Goal: Information Seeking & Learning: Learn about a topic

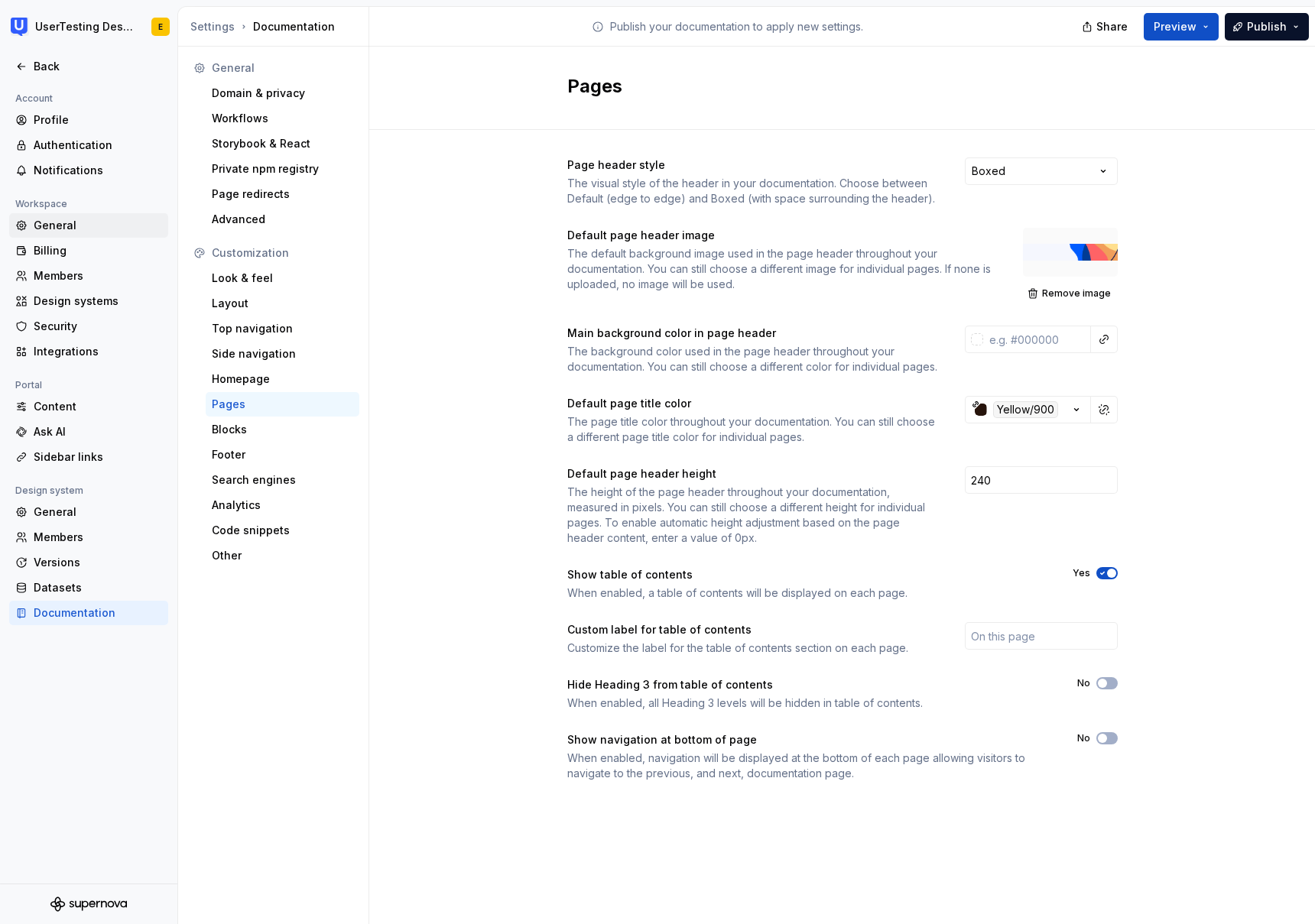
click at [59, 229] on div "General" at bounding box center [98, 225] width 129 height 15
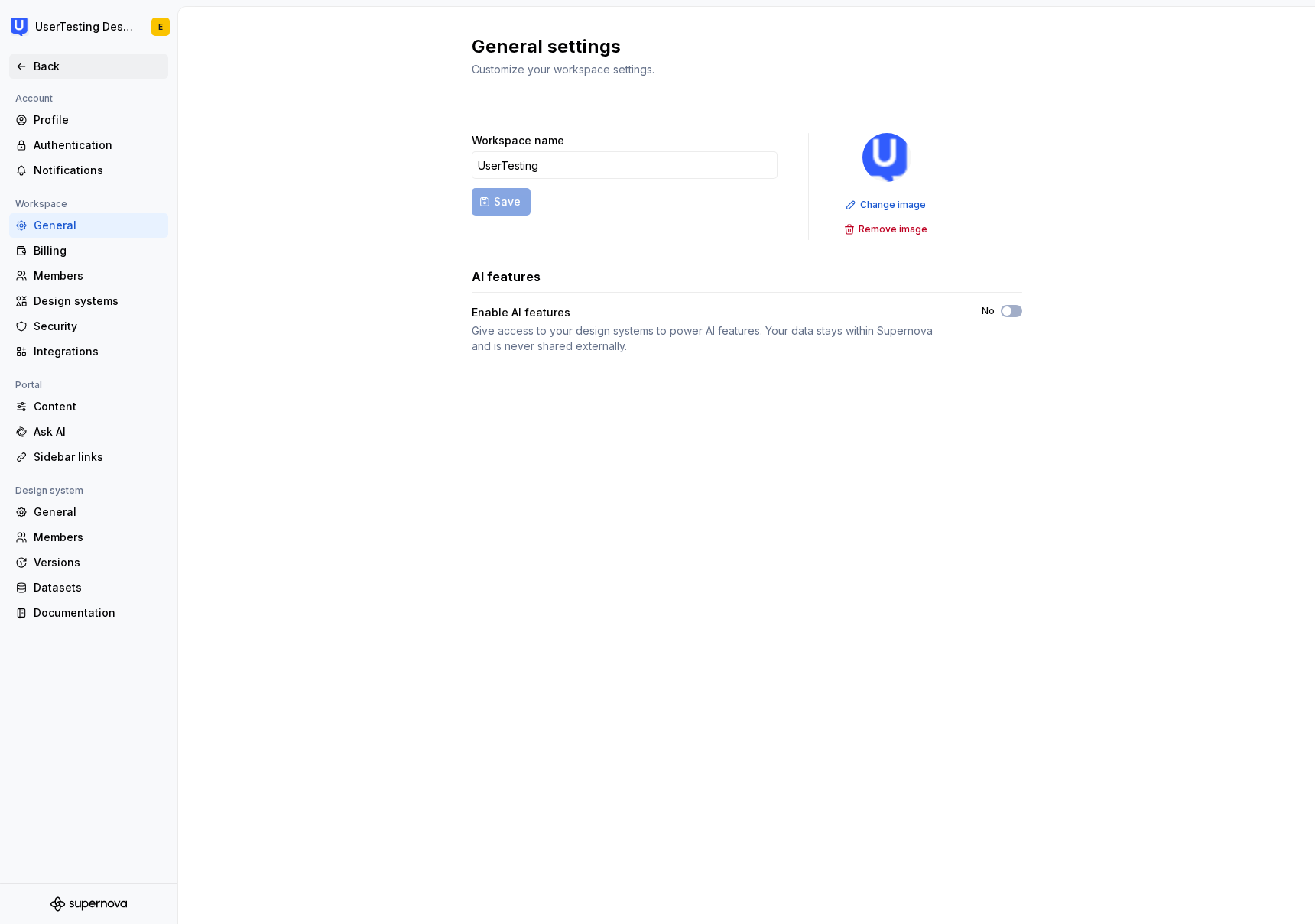
click at [34, 66] on div "Back" at bounding box center [98, 66] width 129 height 15
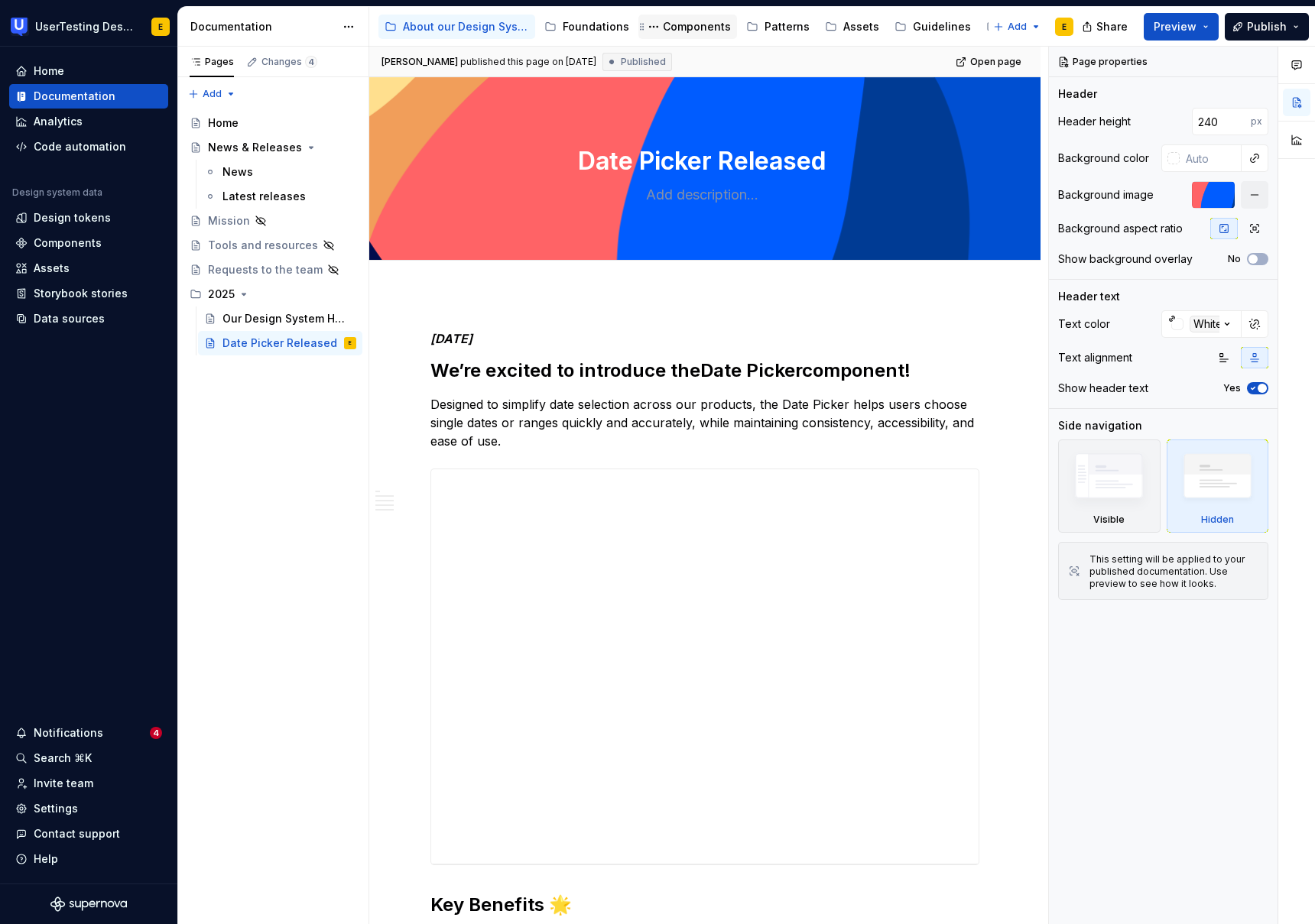
click at [710, 27] on div "Components" at bounding box center [696, 26] width 68 height 15
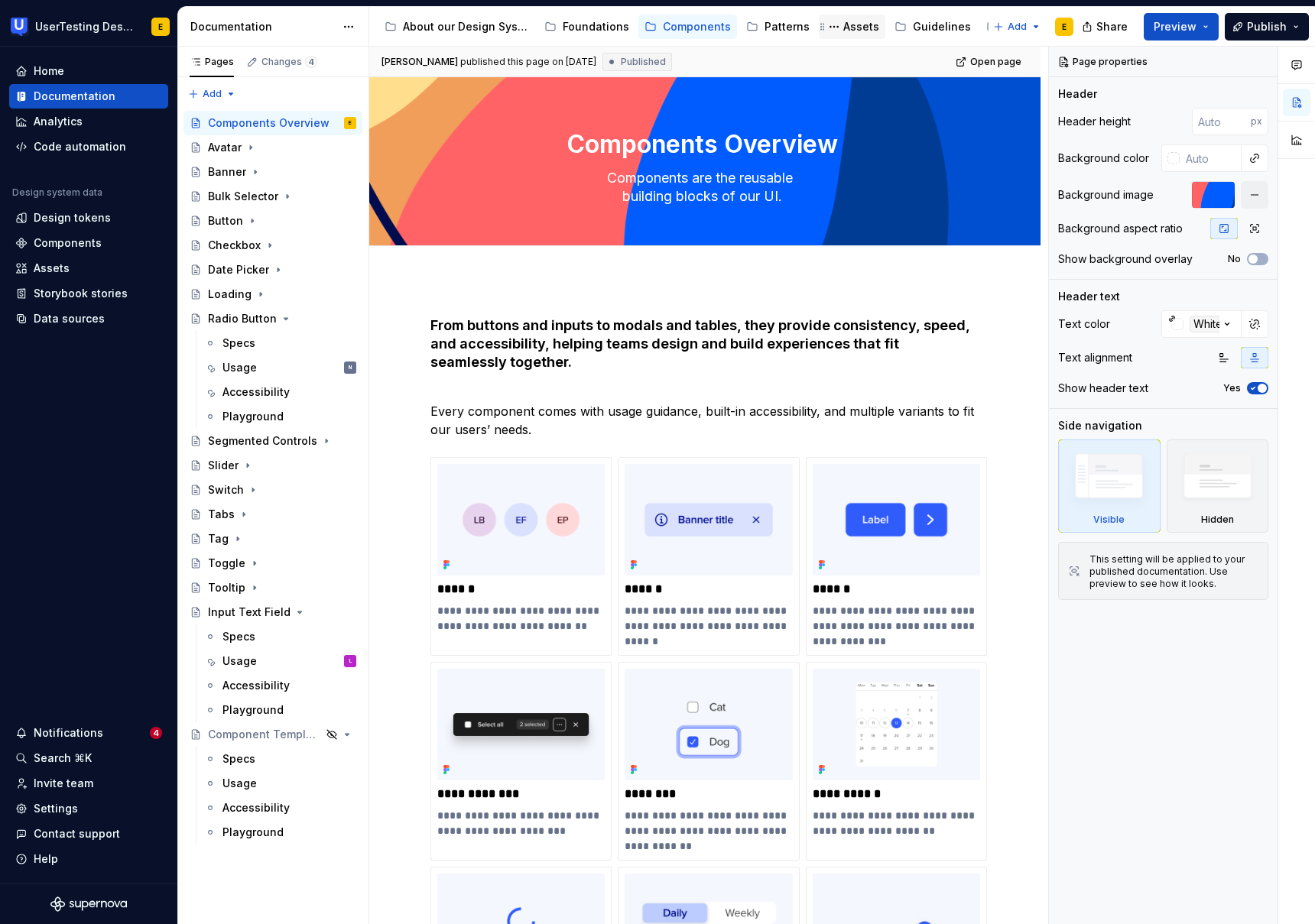
click at [852, 25] on div "Assets" at bounding box center [862, 26] width 36 height 15
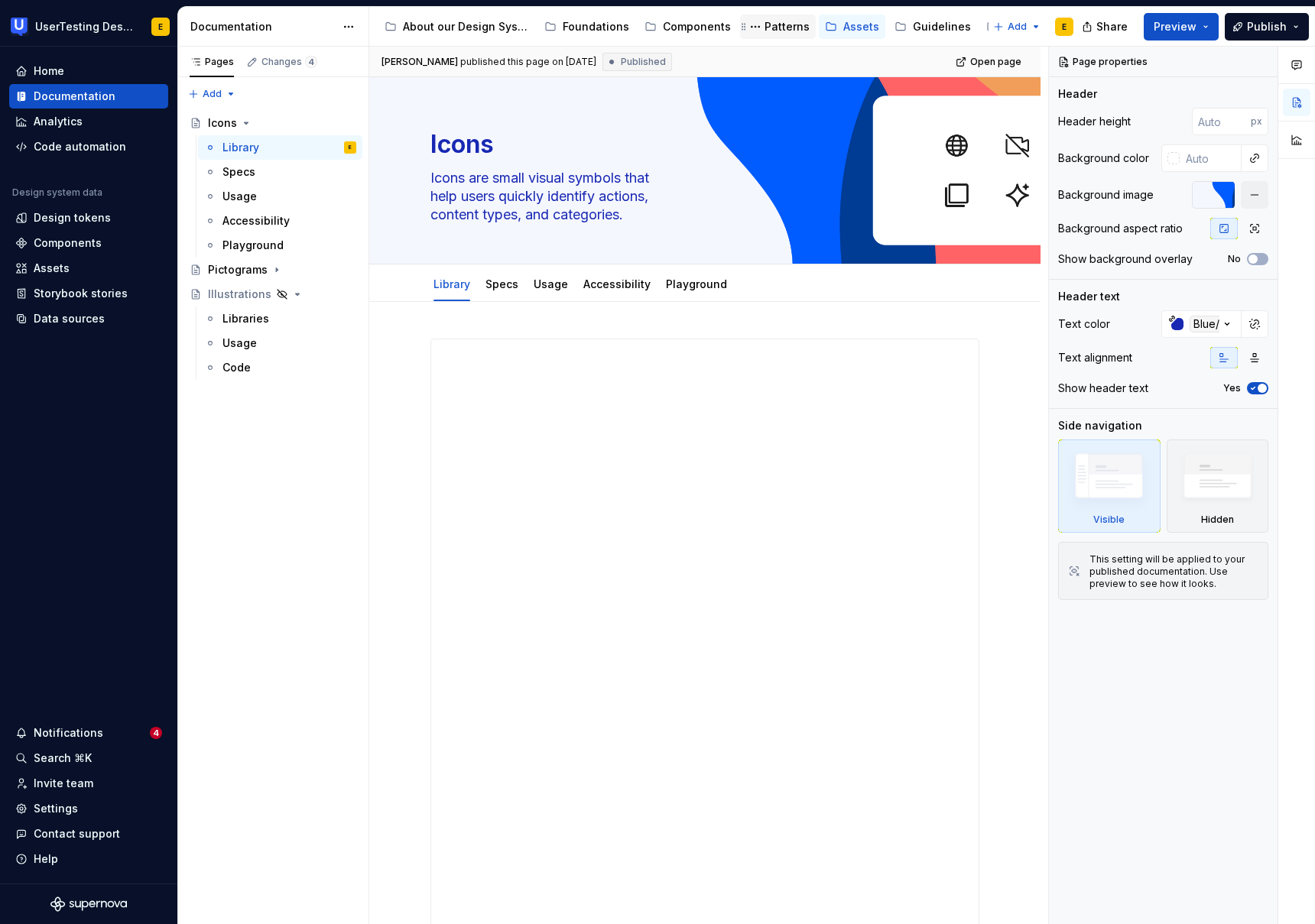
click at [768, 22] on div "Patterns" at bounding box center [787, 26] width 45 height 15
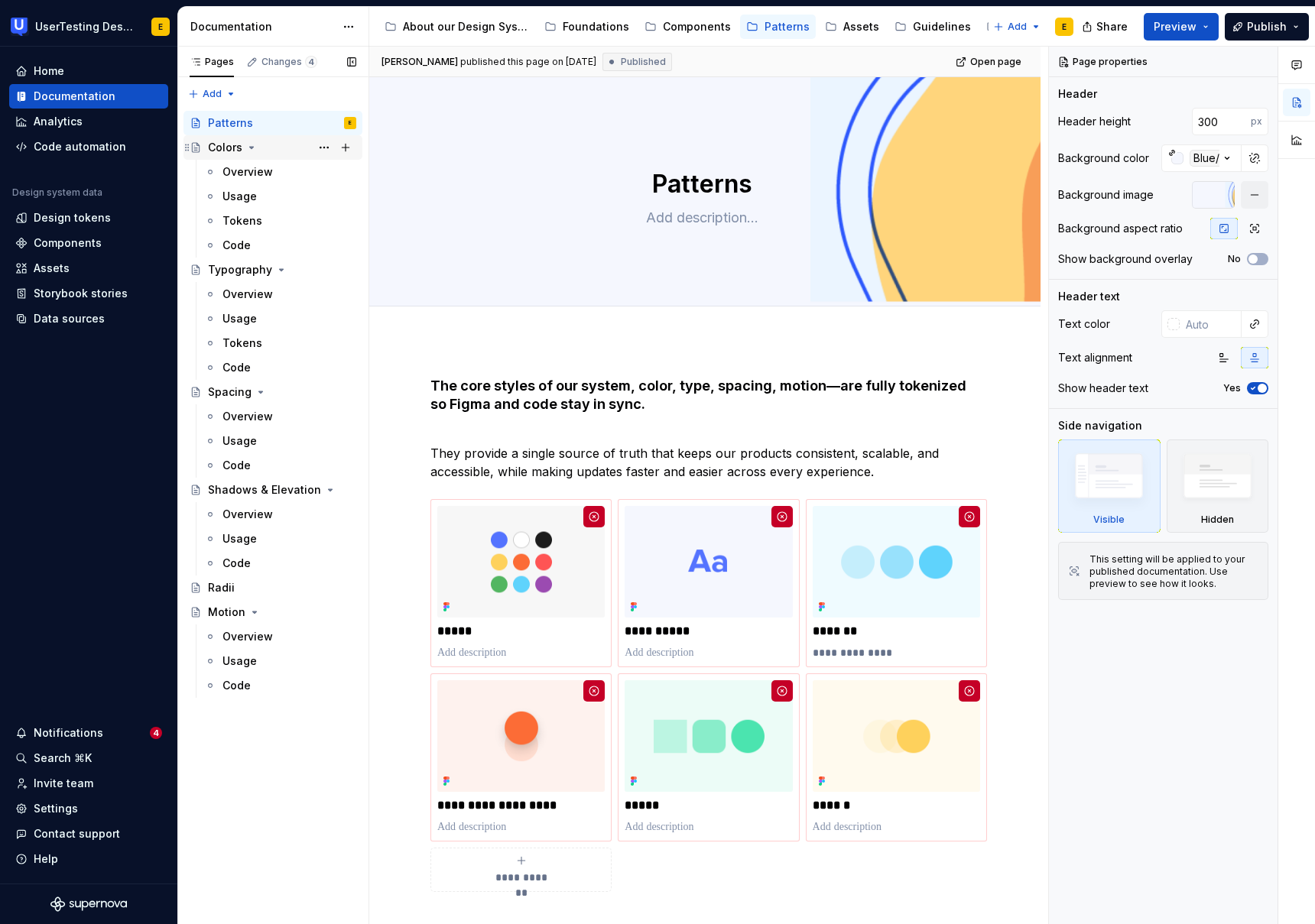
click at [223, 149] on div "Colors" at bounding box center [225, 147] width 34 height 15
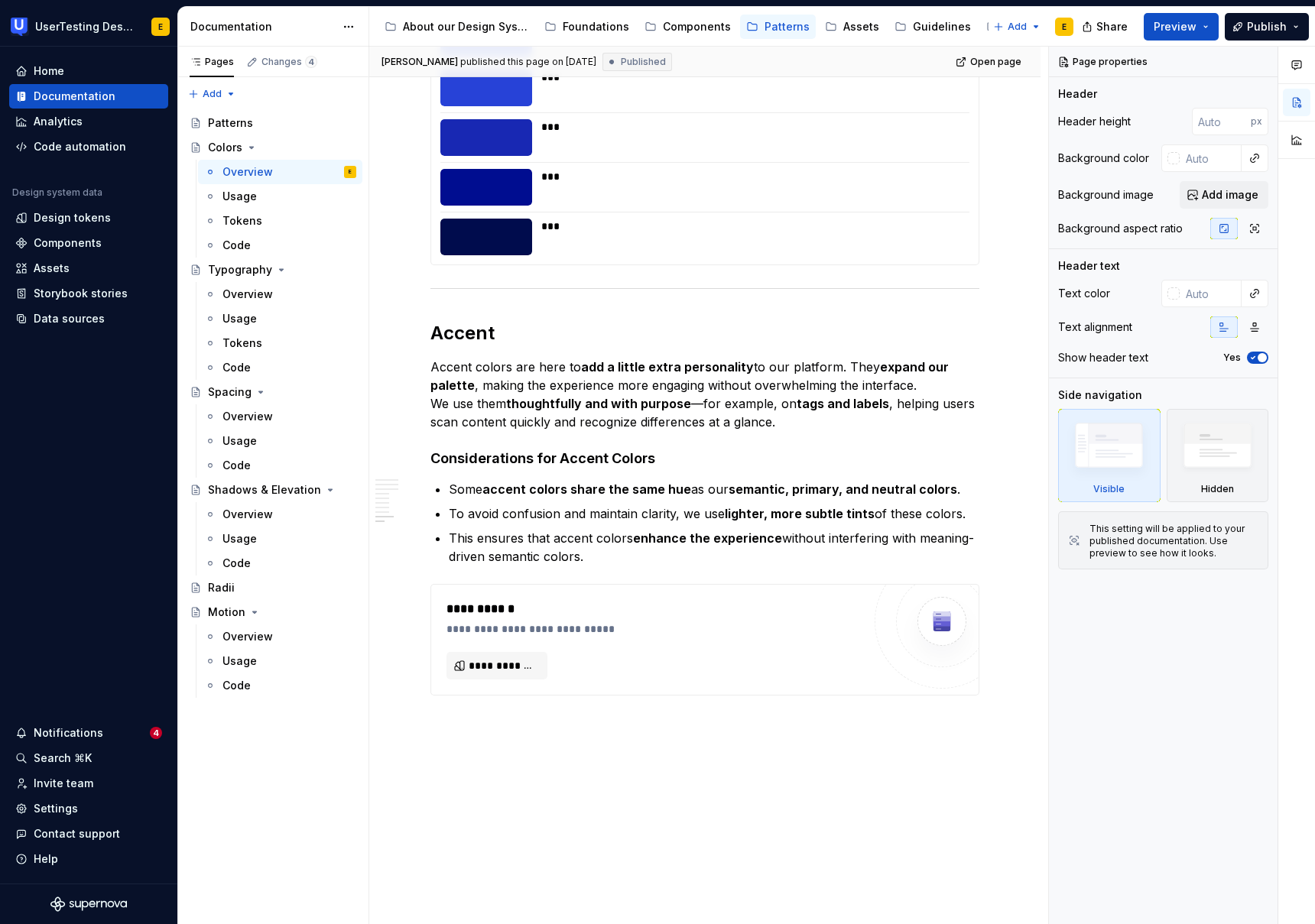
scroll to position [5285, 0]
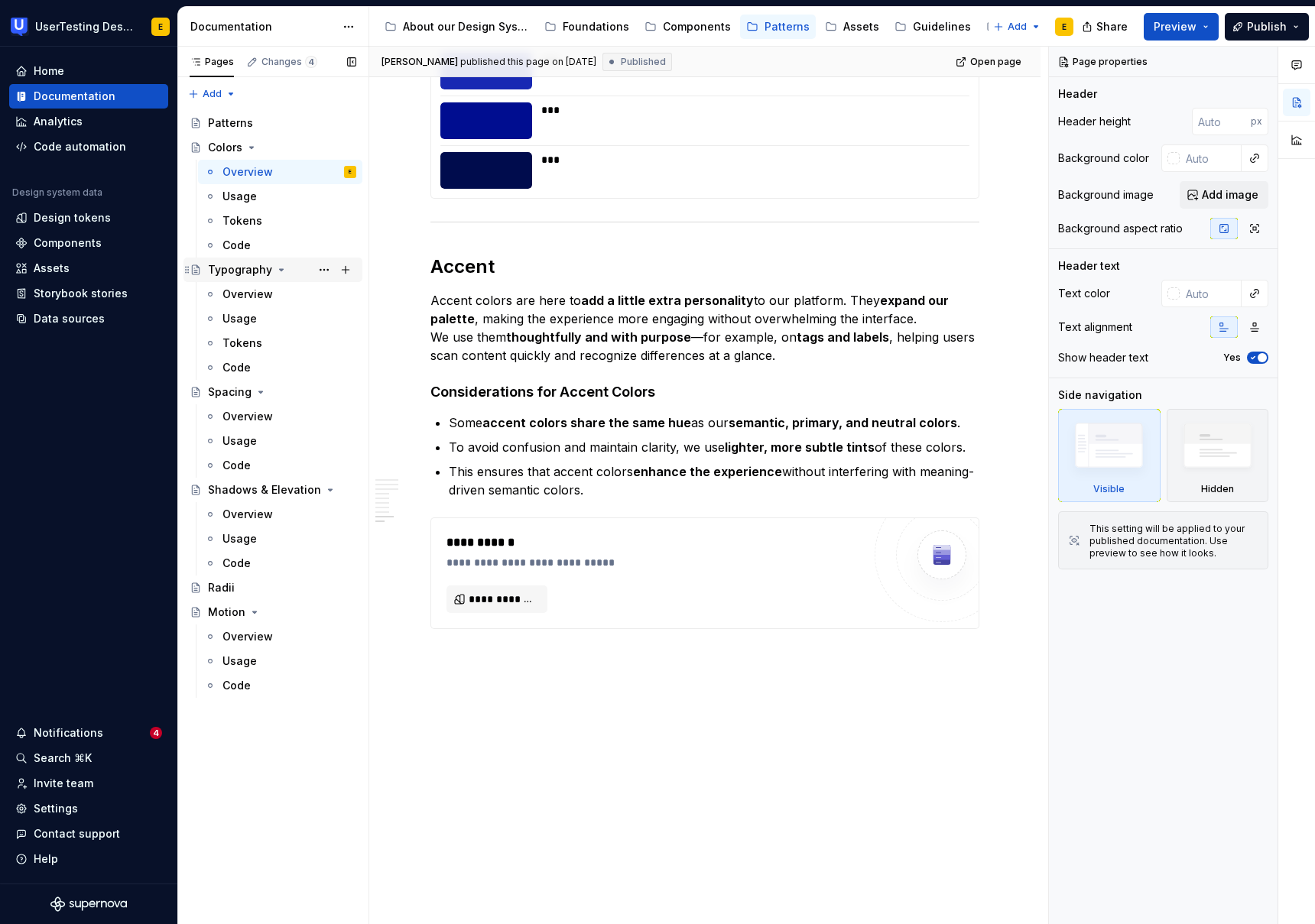
click at [247, 276] on div "Typography" at bounding box center [239, 269] width 64 height 15
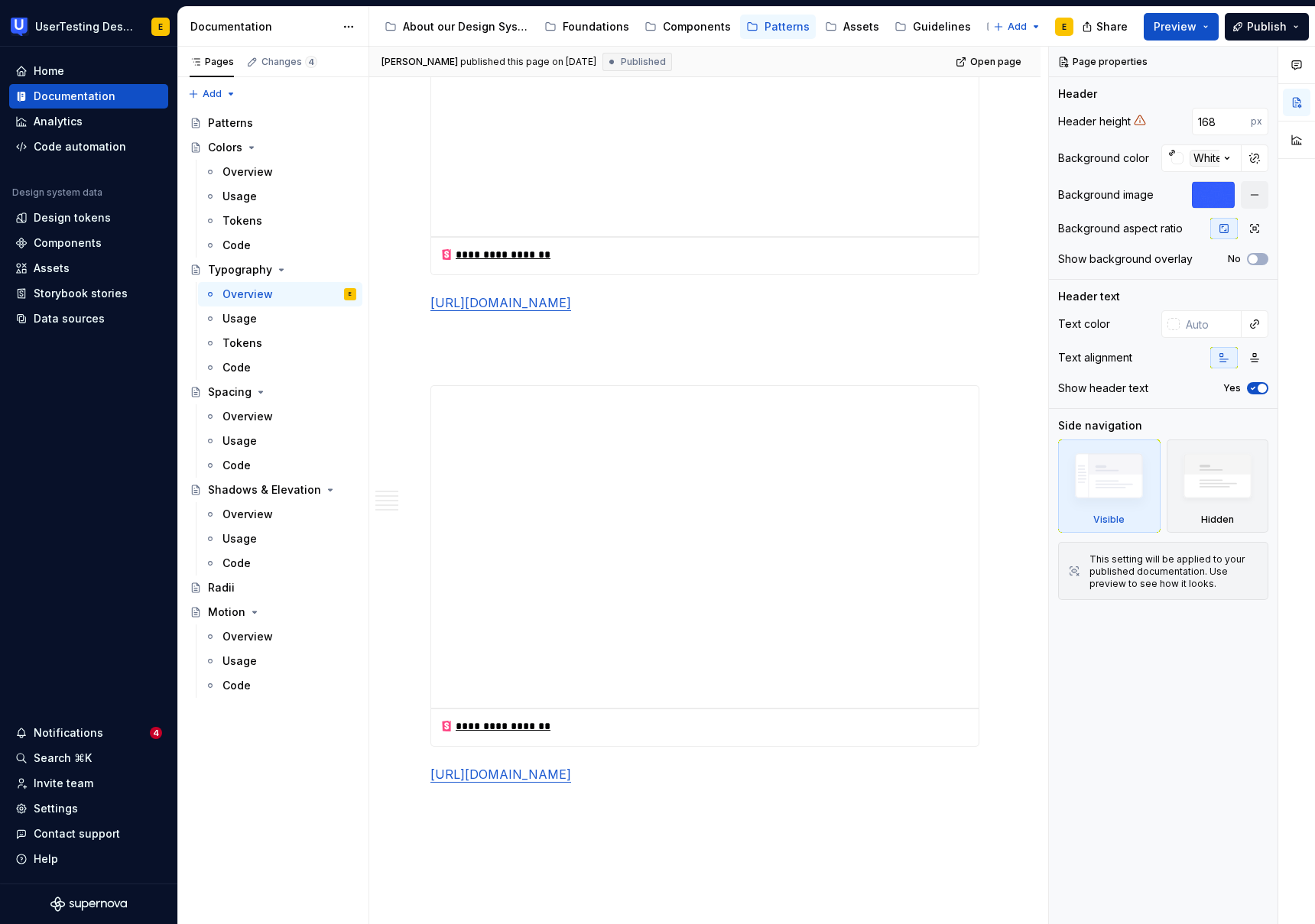
scroll to position [2478, 0]
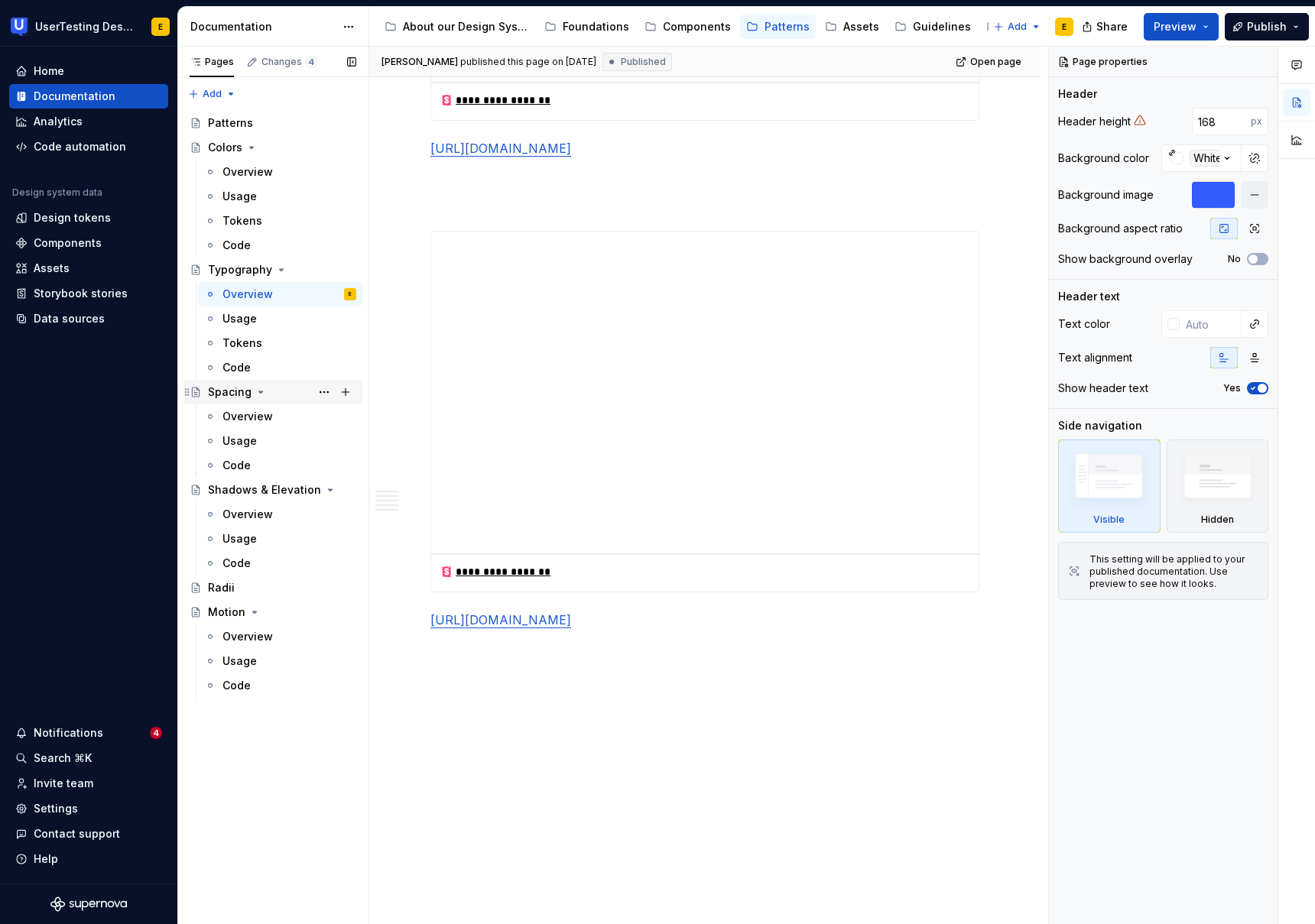
click at [230, 394] on div "Spacing" at bounding box center [229, 392] width 44 height 15
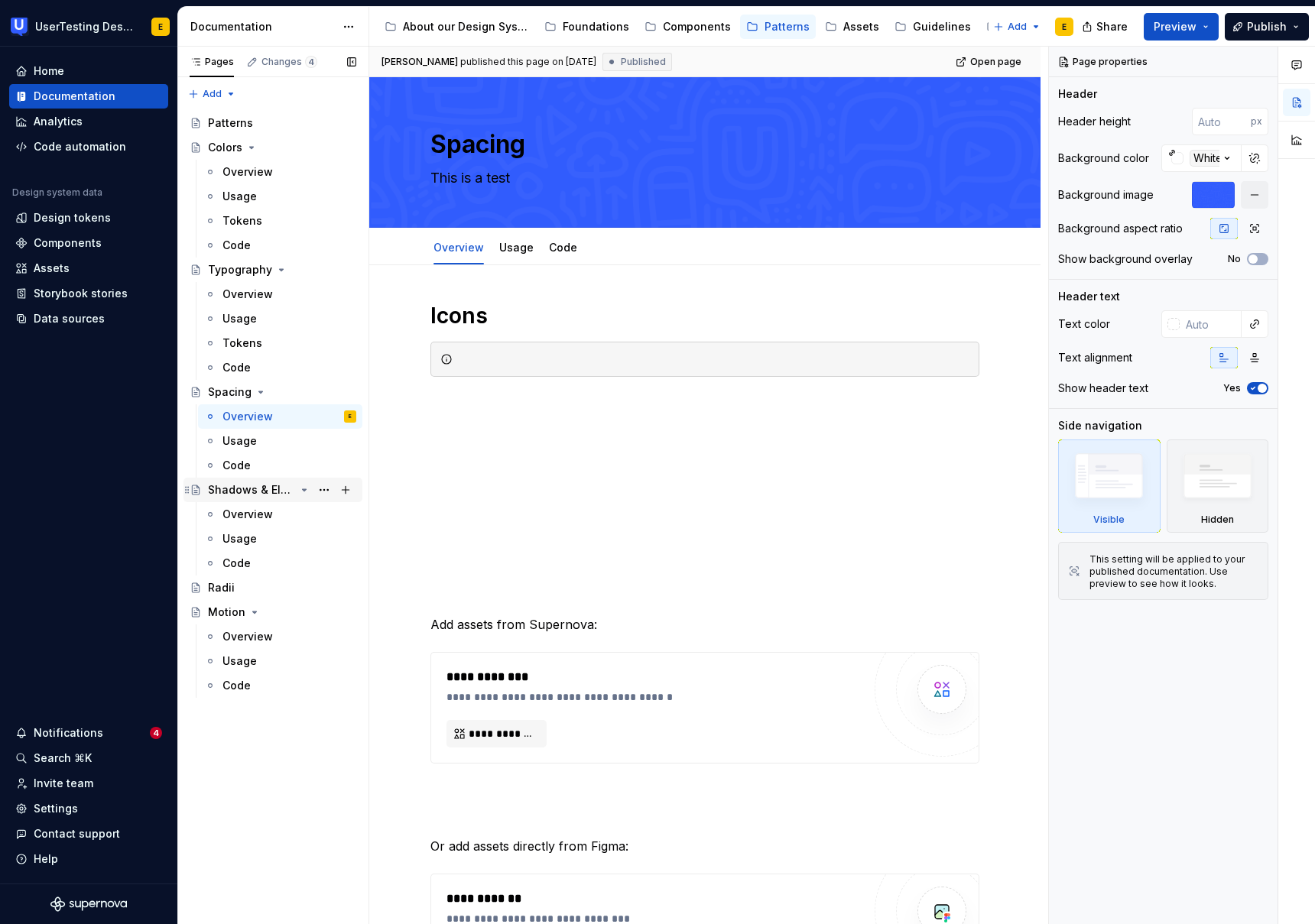
click at [248, 493] on div "Shadows & Elevation" at bounding box center [251, 490] width 87 height 15
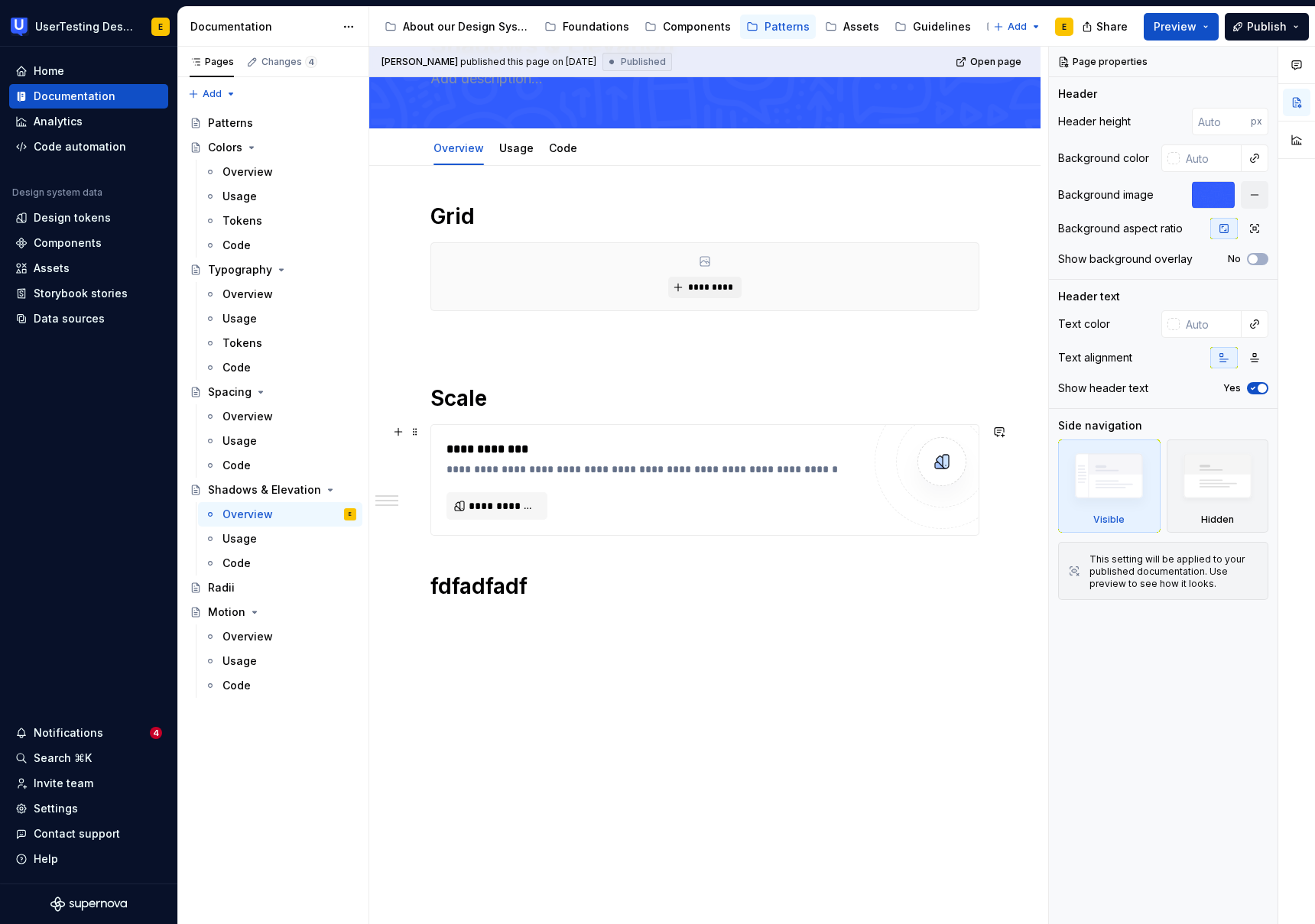
scroll to position [129, 0]
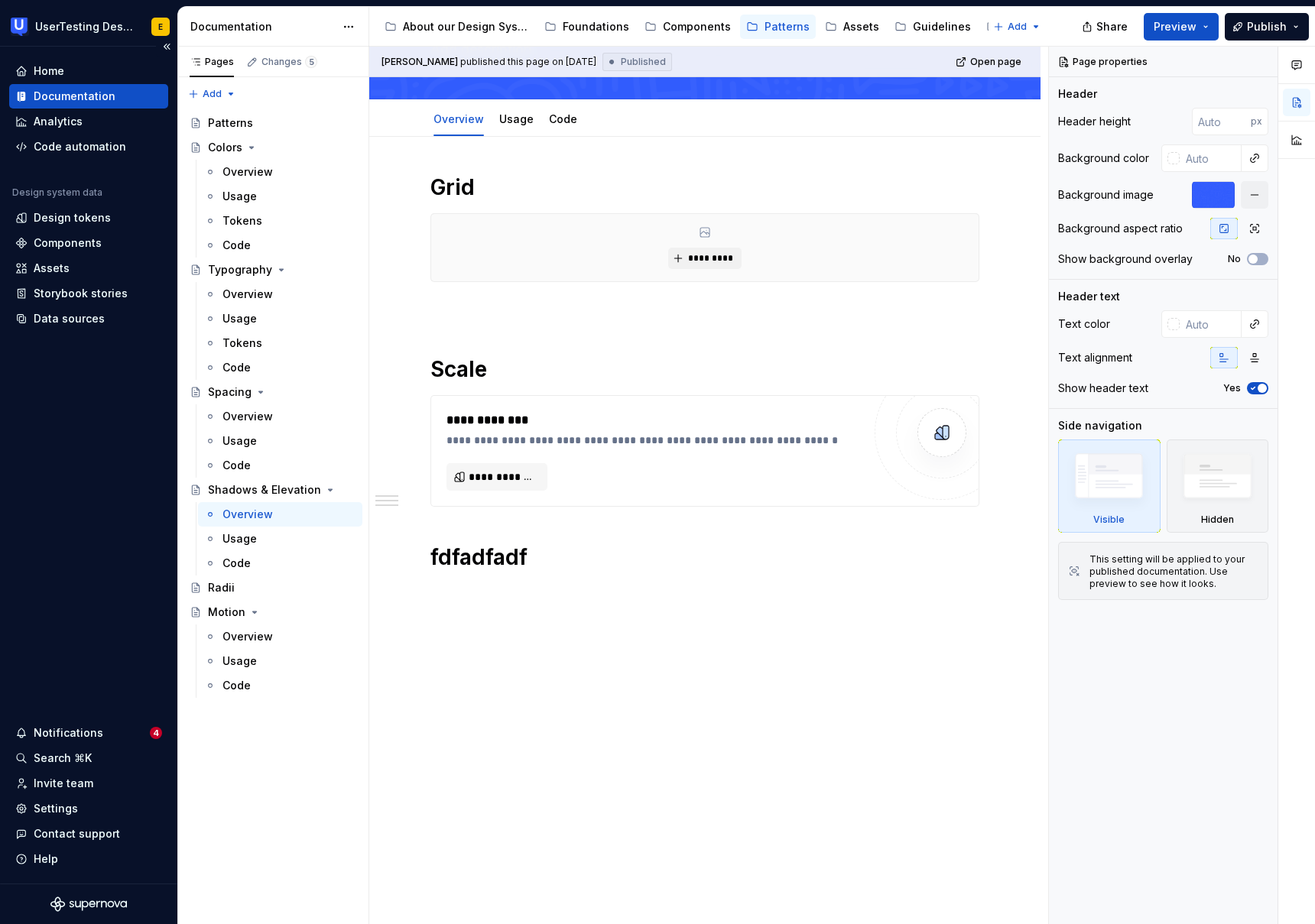
type textarea "*"
